Goal: Information Seeking & Learning: Find contact information

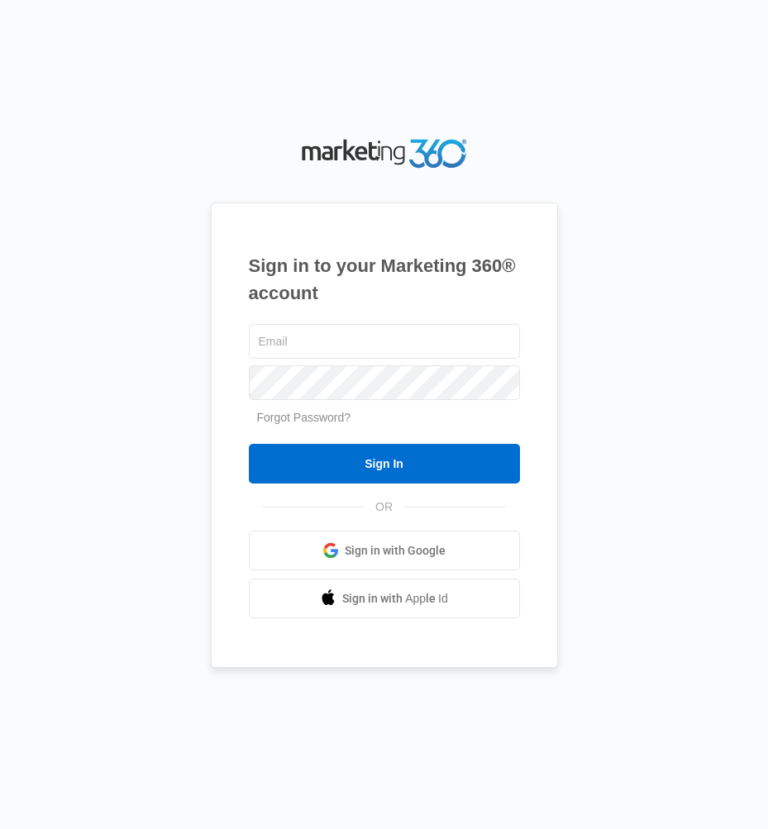
type input "[PERSON_NAME][EMAIL_ADDRESS][DOMAIN_NAME]"
drag, startPoint x: 317, startPoint y: 495, endPoint x: 319, endPoint y: 487, distance: 8.4
click at [319, 490] on div "stephanie@theburrowsgroup.org Forgot Password? Sign In OR Sign in with Google S…" at bounding box center [384, 470] width 271 height 298
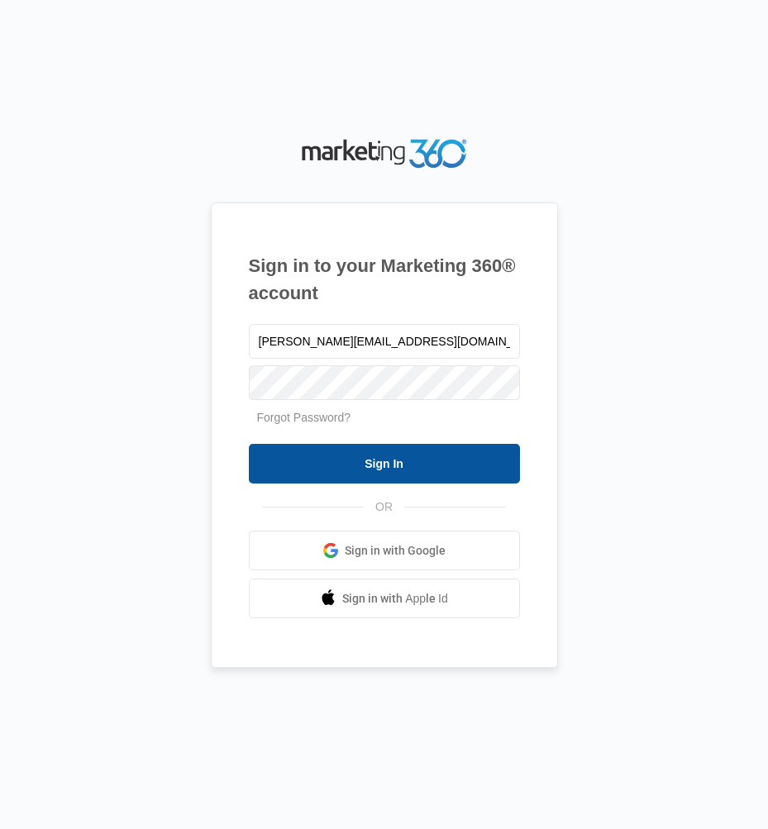
drag, startPoint x: 322, startPoint y: 479, endPoint x: 366, endPoint y: 428, distance: 67.4
click at [322, 478] on input "Sign In" at bounding box center [384, 464] width 271 height 40
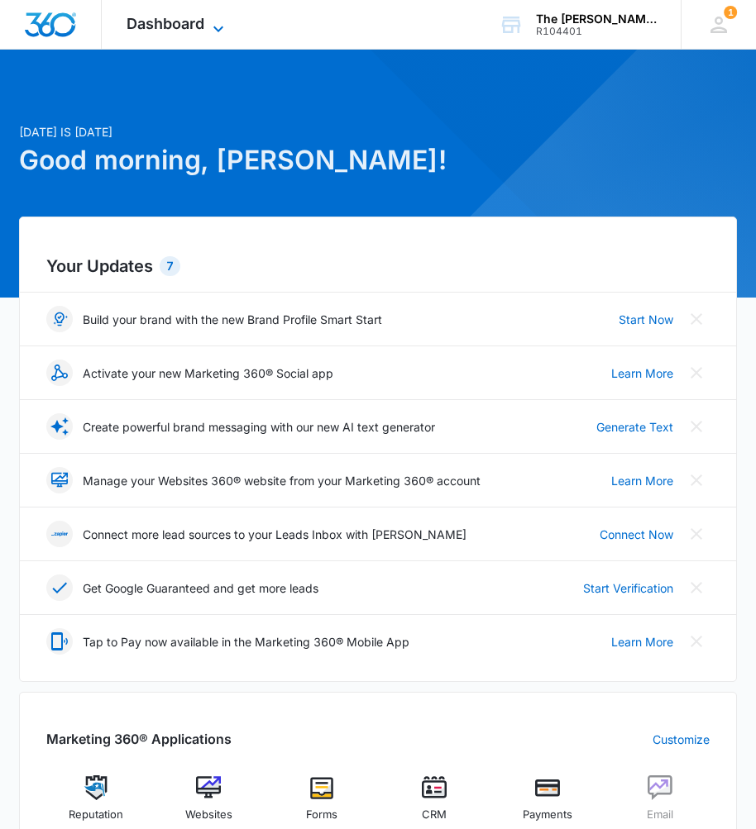
click at [227, 21] on icon at bounding box center [218, 29] width 20 height 20
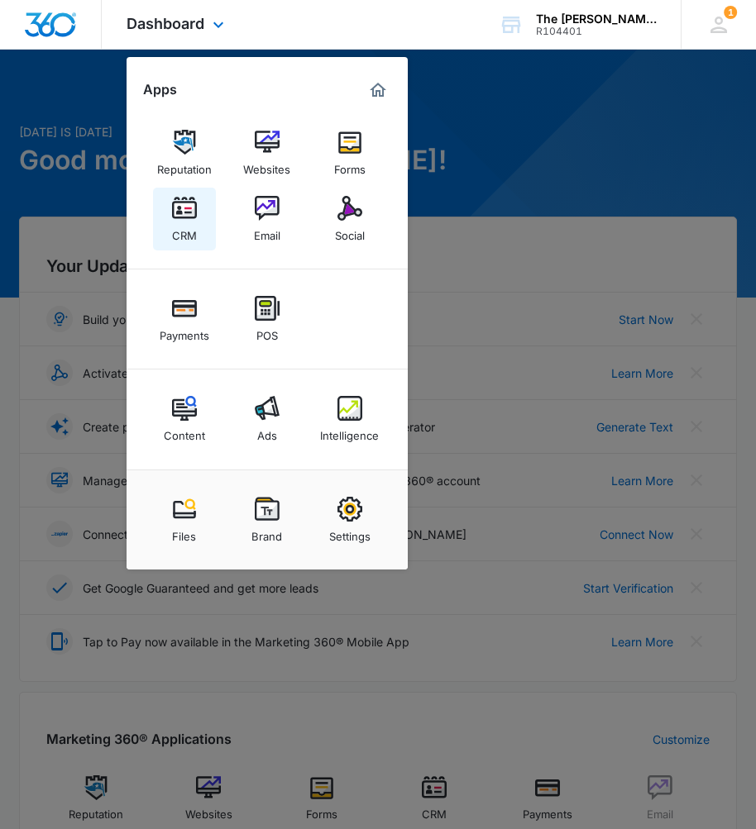
click at [188, 236] on div "CRM" at bounding box center [184, 231] width 25 height 21
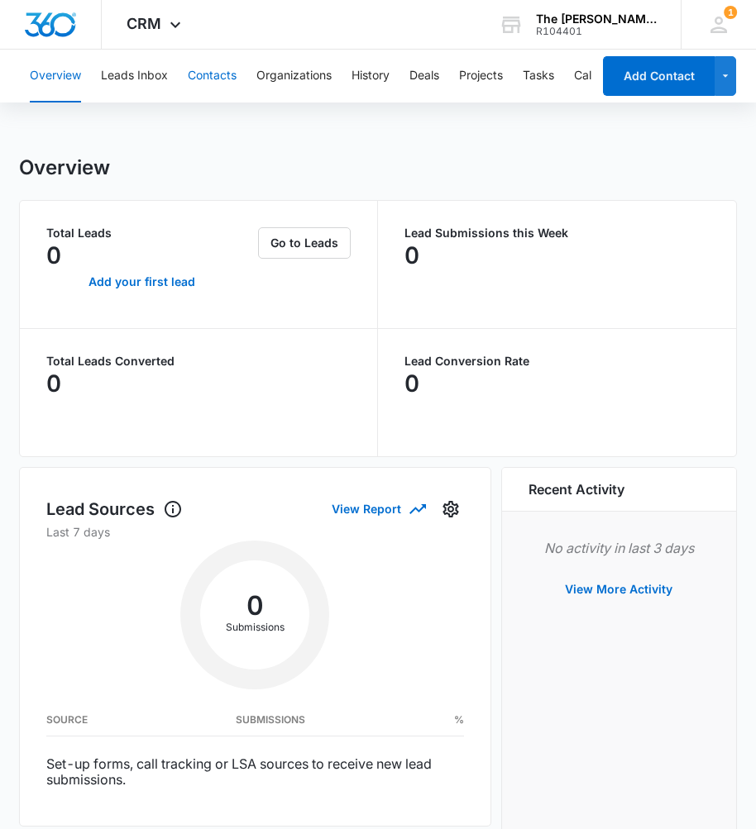
click at [220, 69] on button "Contacts" at bounding box center [212, 76] width 49 height 53
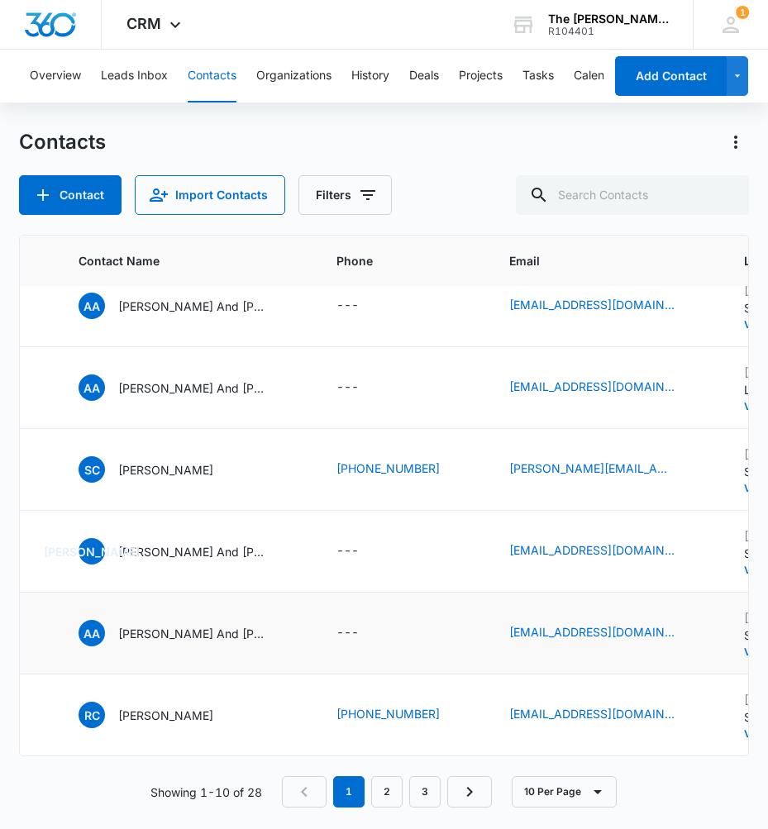
scroll to position [526, 100]
click at [399, 792] on link "2" at bounding box center [386, 791] width 31 height 31
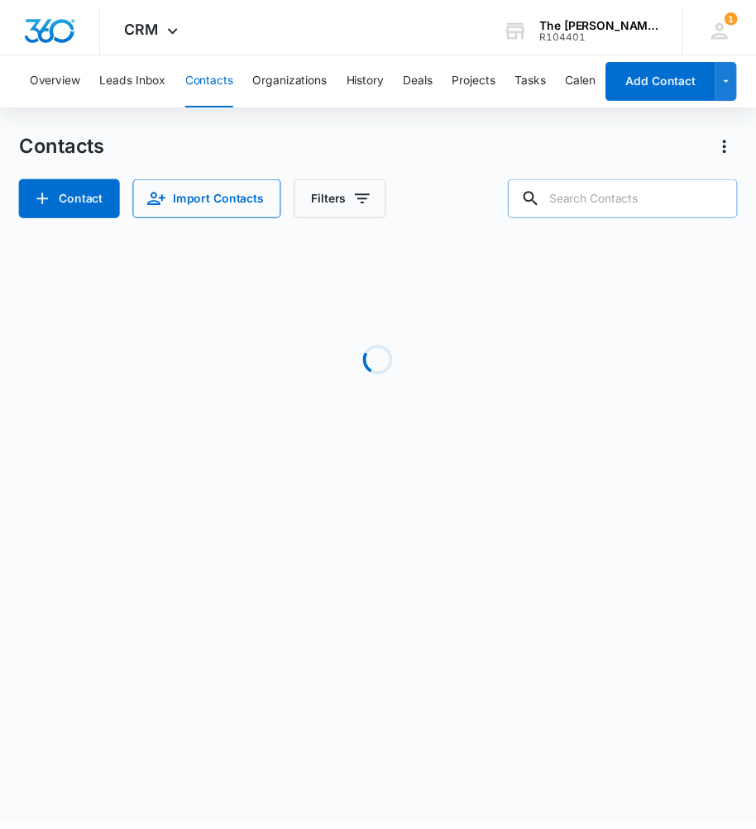
scroll to position [0, 100]
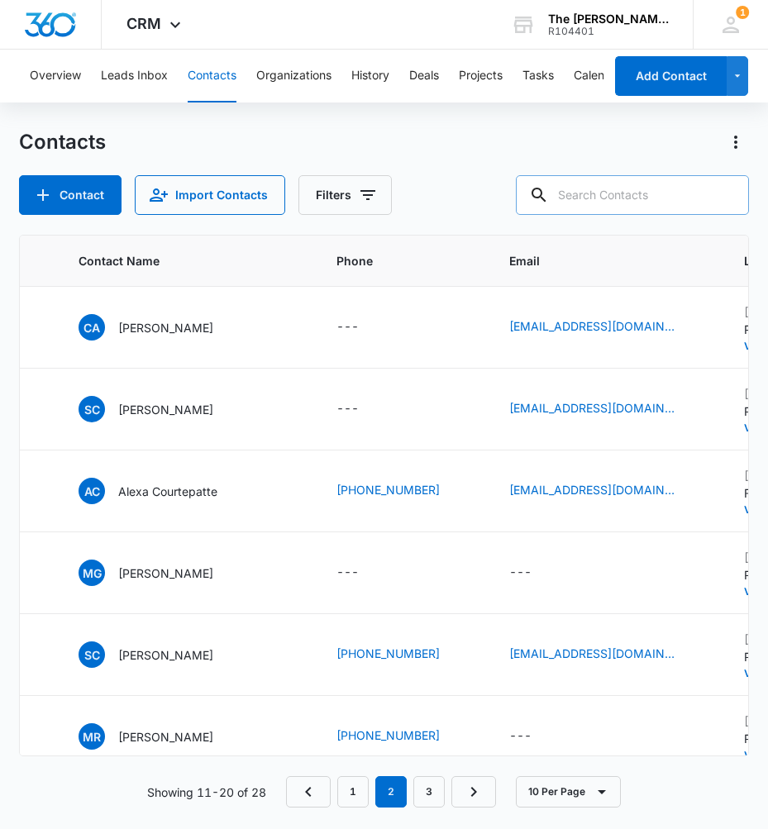
click at [660, 187] on input "text" at bounding box center [632, 195] width 233 height 40
type input "[PERSON_NAME]"
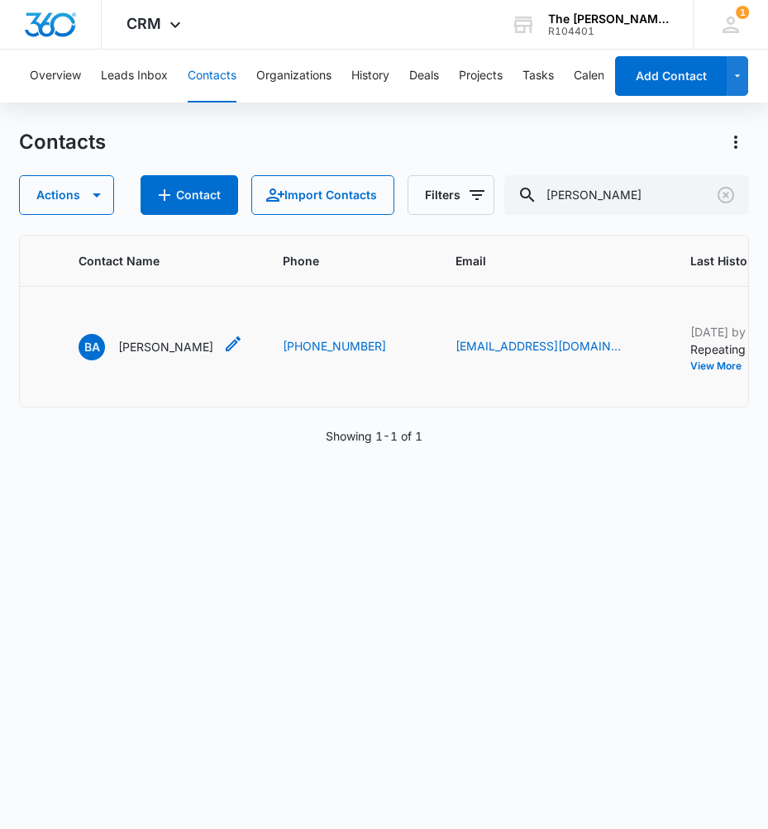
click at [204, 355] on p "[PERSON_NAME]" at bounding box center [165, 346] width 95 height 17
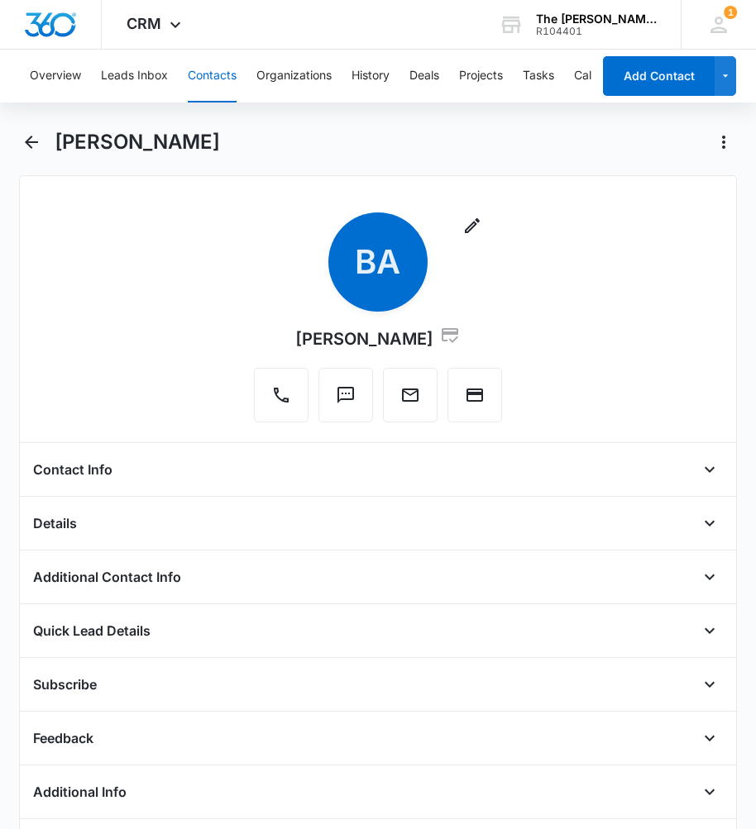
drag, startPoint x: 91, startPoint y: 475, endPoint x: 90, endPoint y: 466, distance: 8.3
click at [91, 475] on h4 "Contact Info" at bounding box center [72, 470] width 79 height 20
click at [704, 465] on icon "Open" at bounding box center [709, 470] width 20 height 20
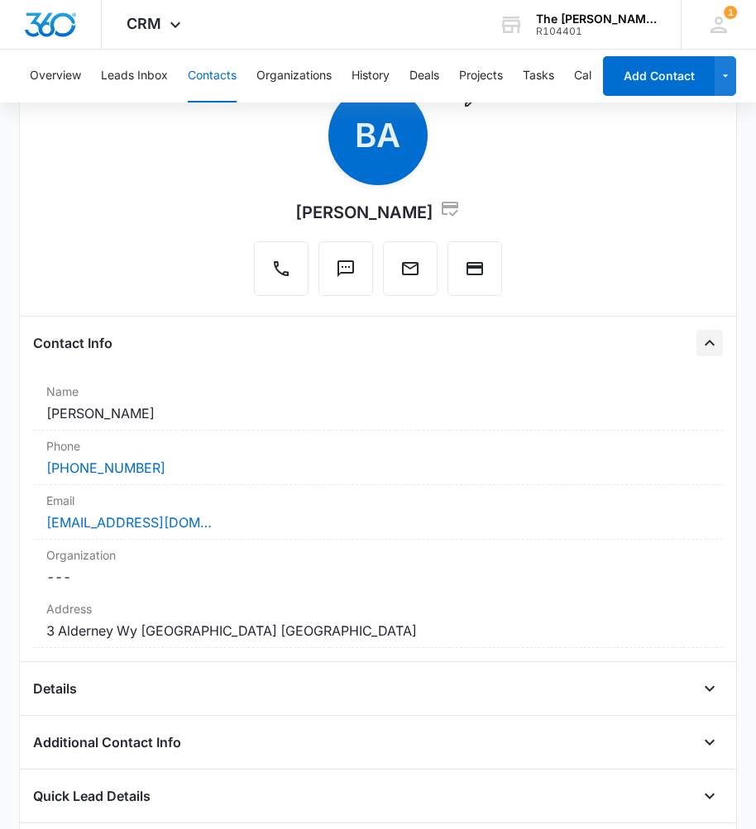
scroll to position [331, 0]
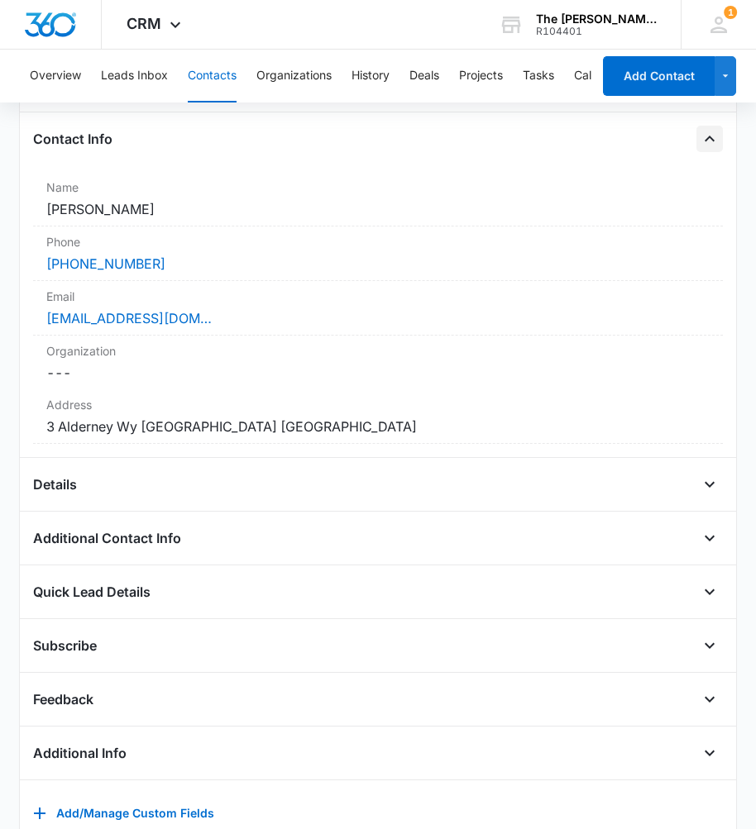
click at [712, 505] on div "Remove BA [PERSON_NAME] Contact Info Name Cancel Save Changes [PERSON_NAME] Pho…" at bounding box center [378, 349] width 718 height 1009
click at [700, 487] on icon "Open" at bounding box center [709, 485] width 20 height 20
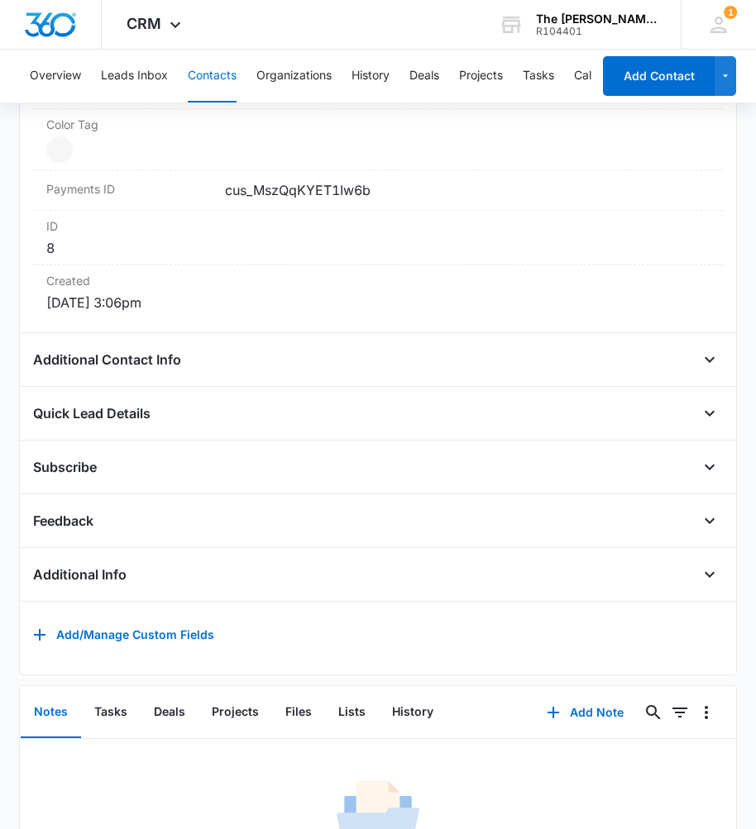
scroll to position [1075, 0]
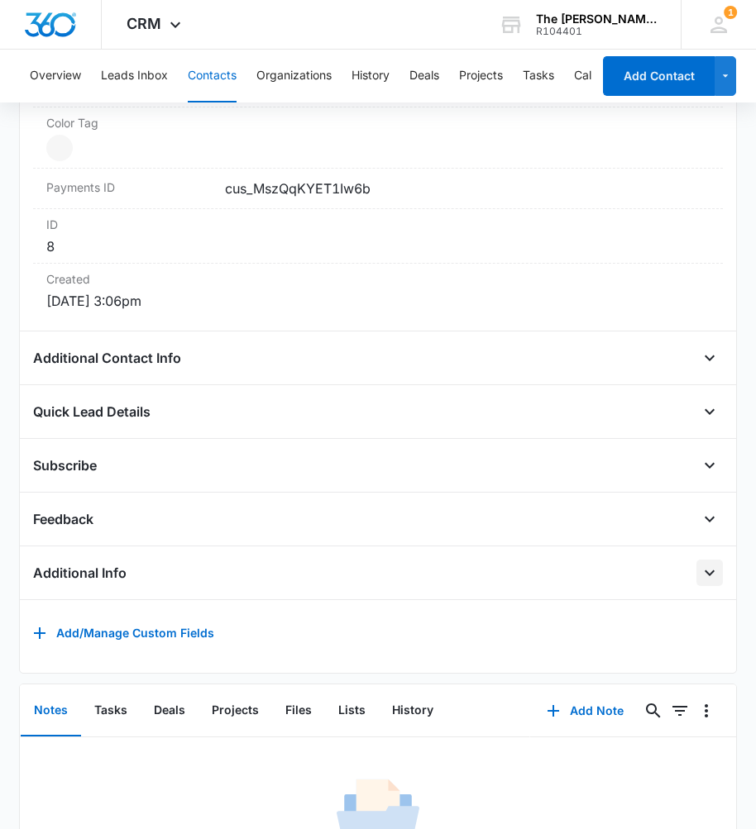
click at [699, 569] on icon "Open" at bounding box center [709, 573] width 20 height 20
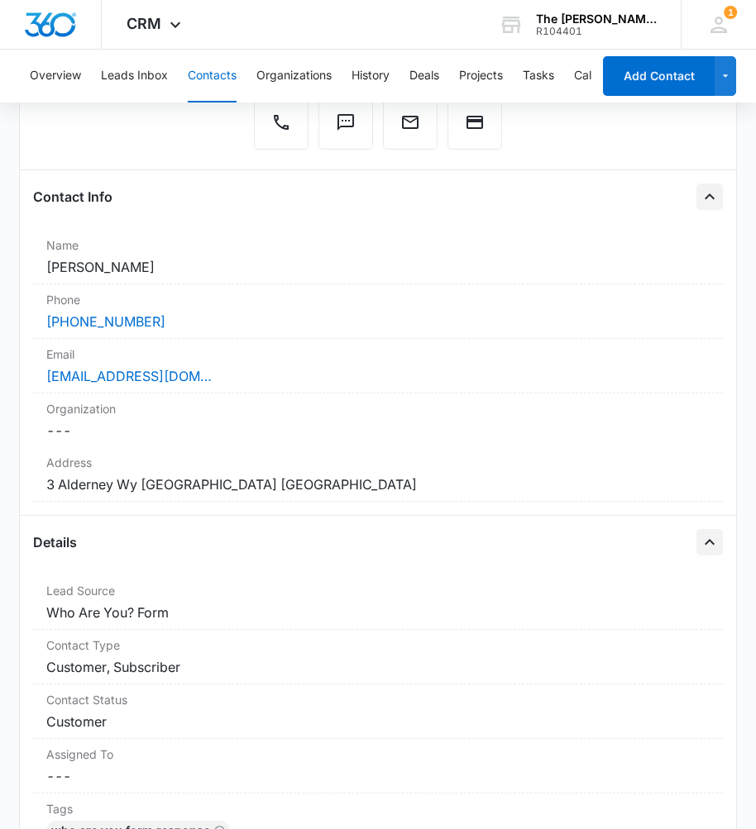
scroll to position [130, 0]
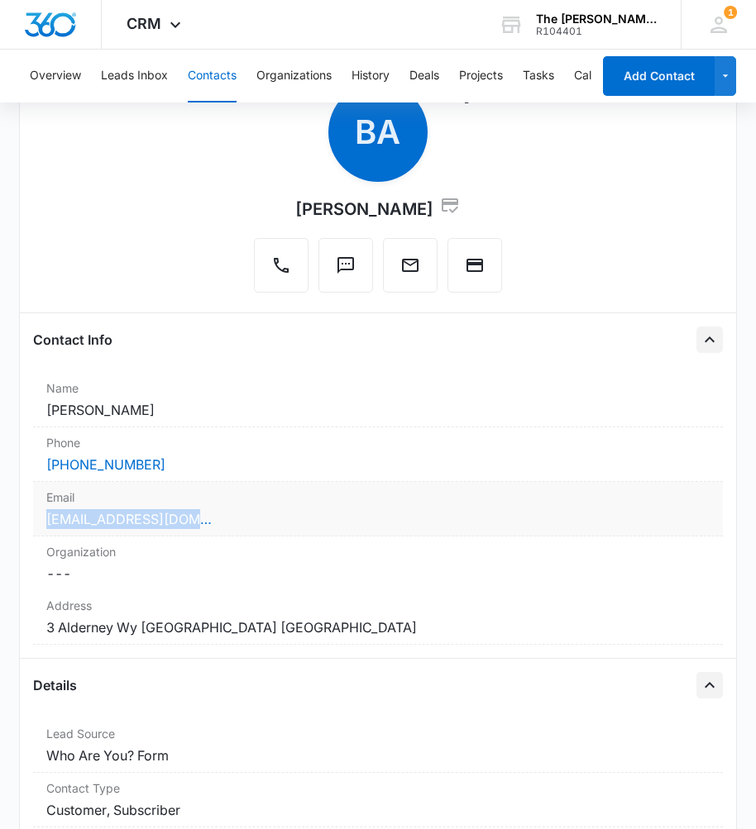
drag, startPoint x: 204, startPoint y: 527, endPoint x: 46, endPoint y: 531, distance: 157.9
click at [46, 531] on div "Email Cancel Save Changes [EMAIL_ADDRESS][DOMAIN_NAME]" at bounding box center [377, 509] width 689 height 55
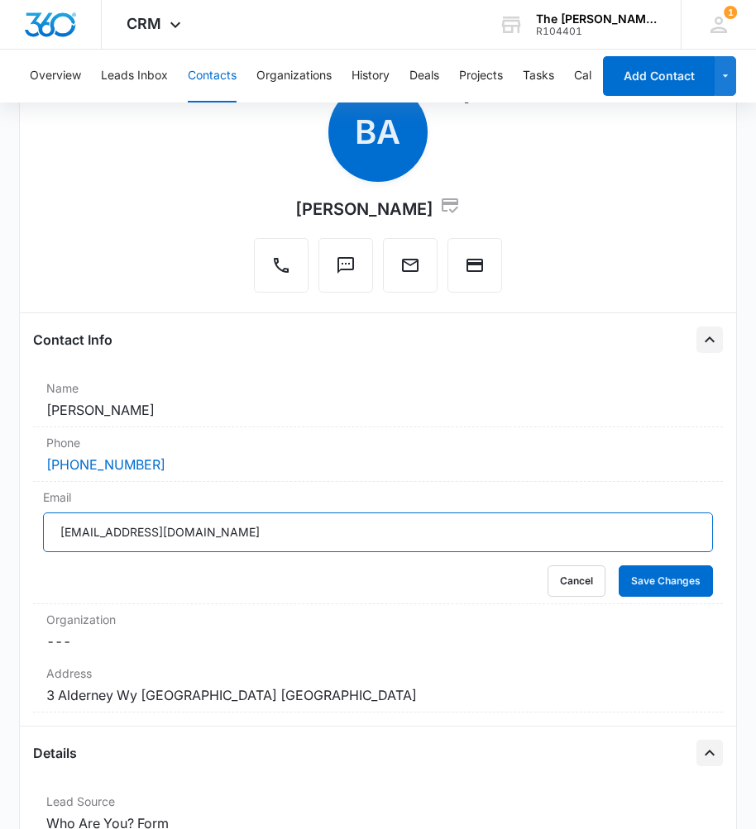
drag, startPoint x: 227, startPoint y: 536, endPoint x: -23, endPoint y: 550, distance: 250.1
click at [0, 550] on html "CRM Apps Reputation Websites Forms CRM Email Social Payments POS Content Ads In…" at bounding box center [378, 284] width 756 height 829
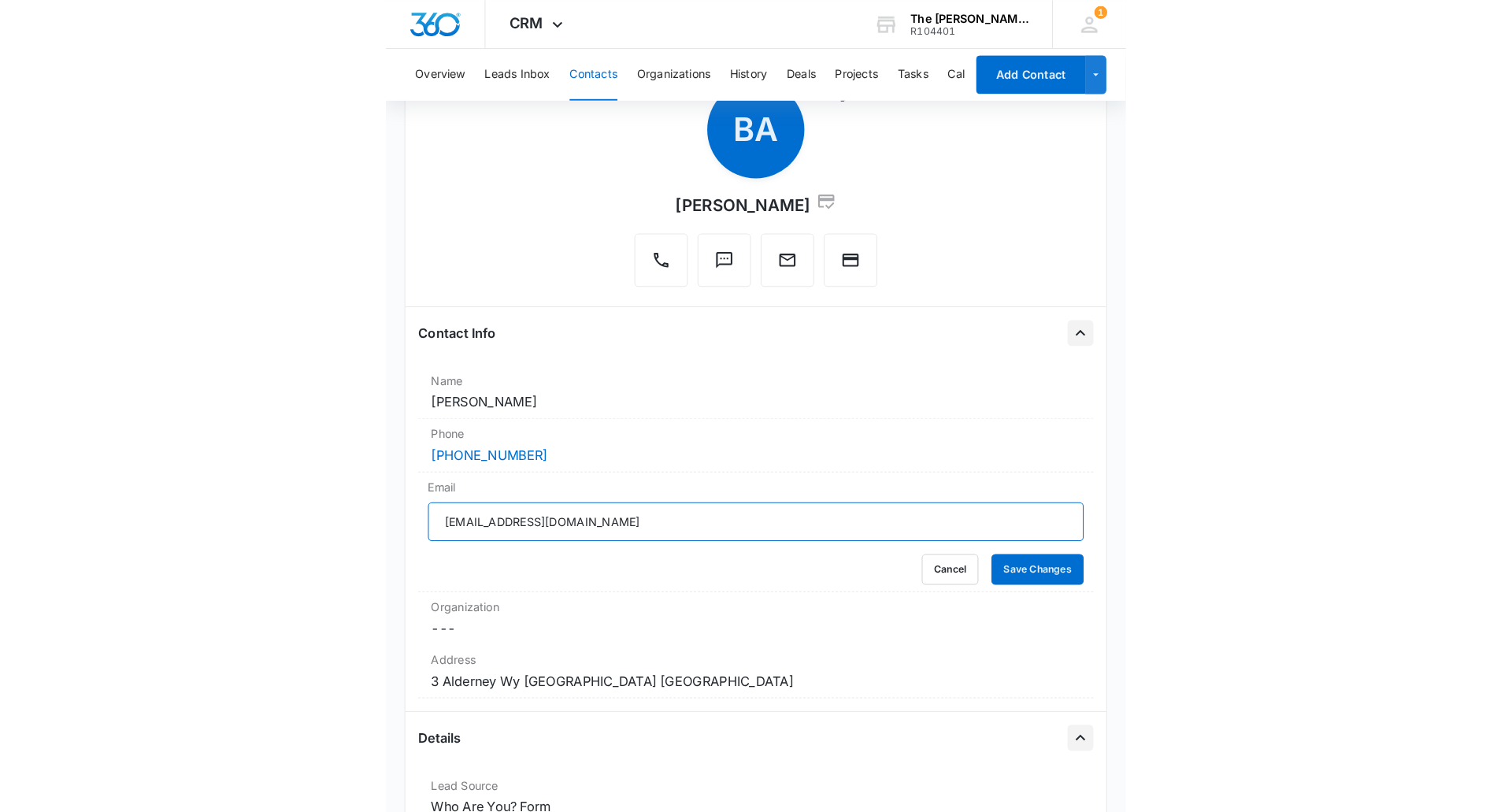
scroll to position [0, 0]
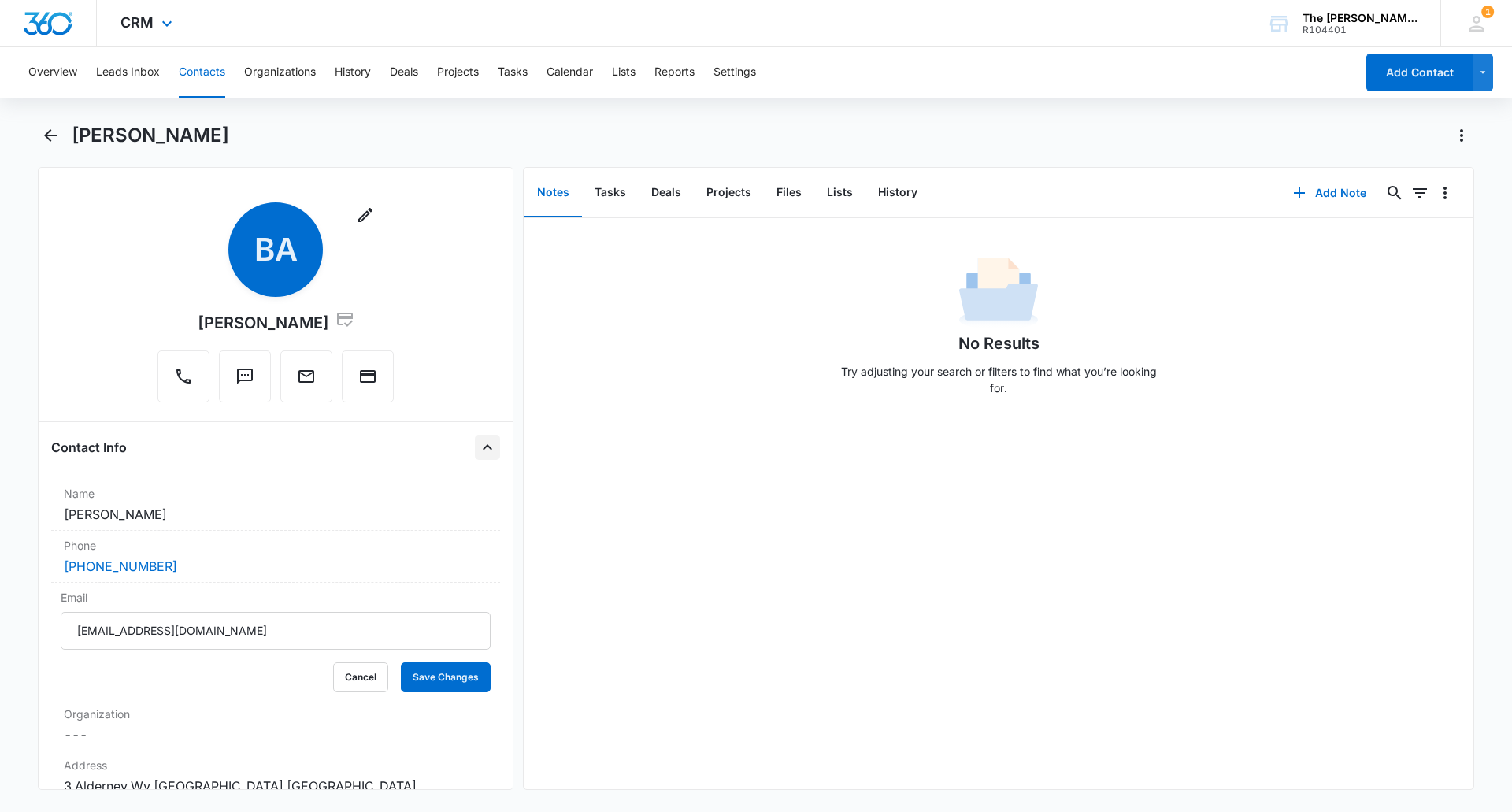
click at [134, 7] on div "CRM Apps Reputation Websites Forms CRM Email Social Payments POS Content Ads In…" at bounding box center [149, 23] width 103 height 47
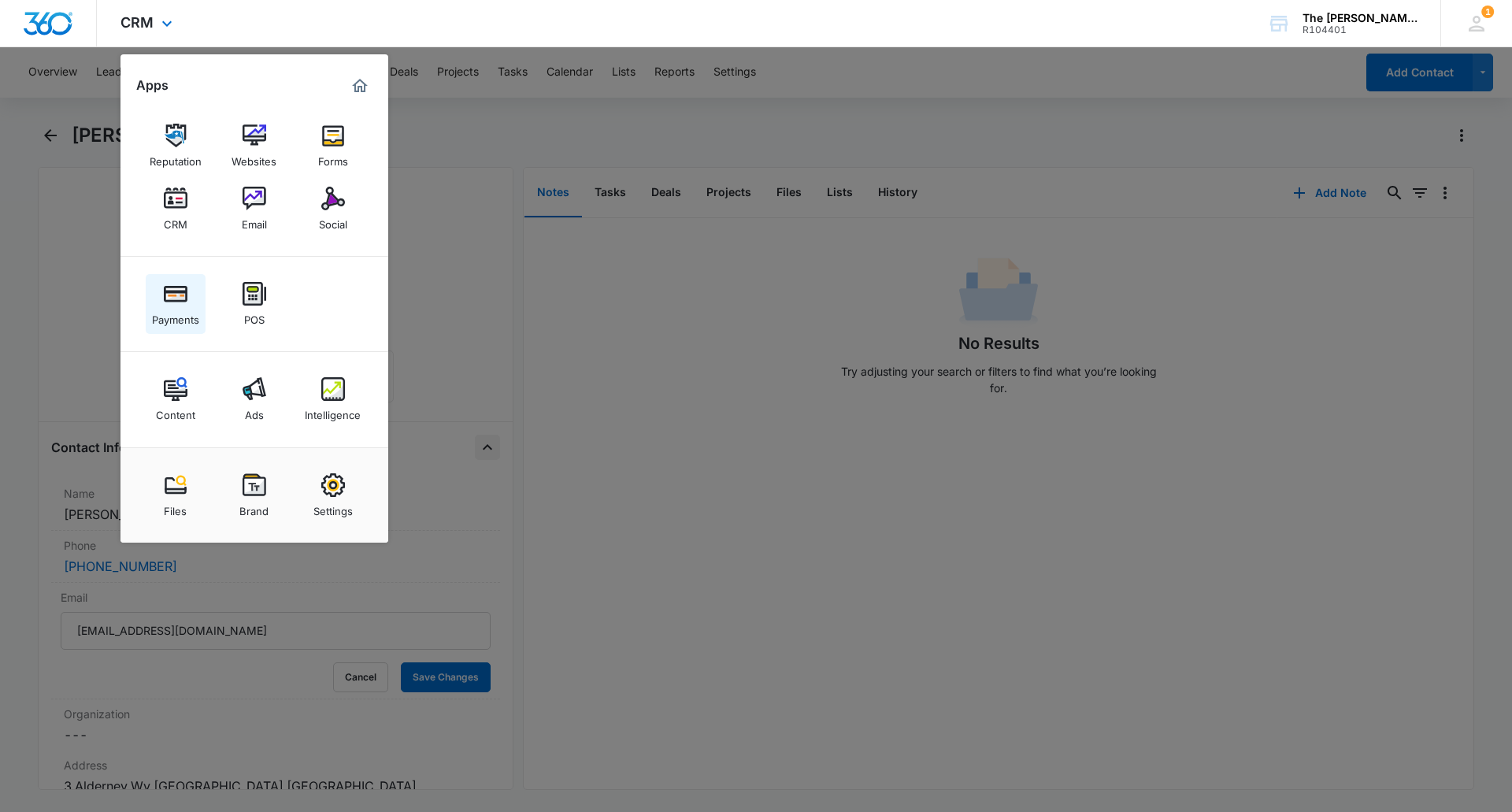
click at [184, 303] on img at bounding box center [175, 294] width 24 height 24
